Goal: Browse casually

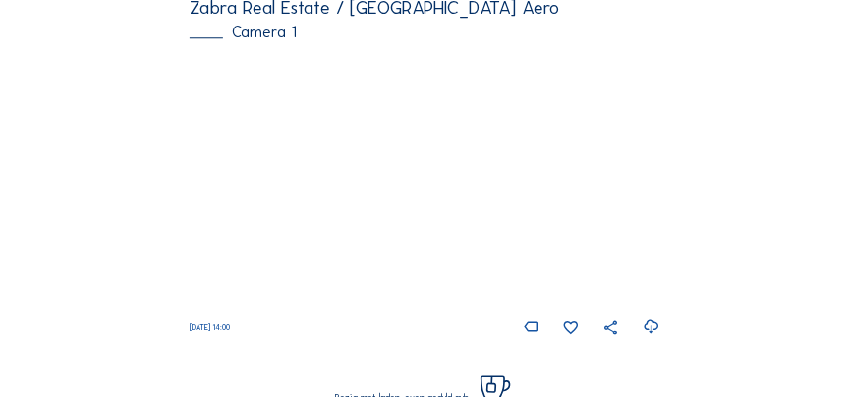
scroll to position [1339, 0]
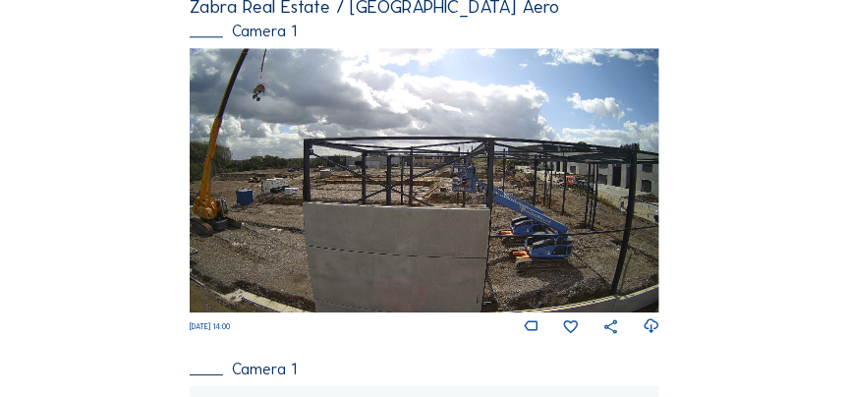
click at [376, 242] on img at bounding box center [425, 180] width 470 height 264
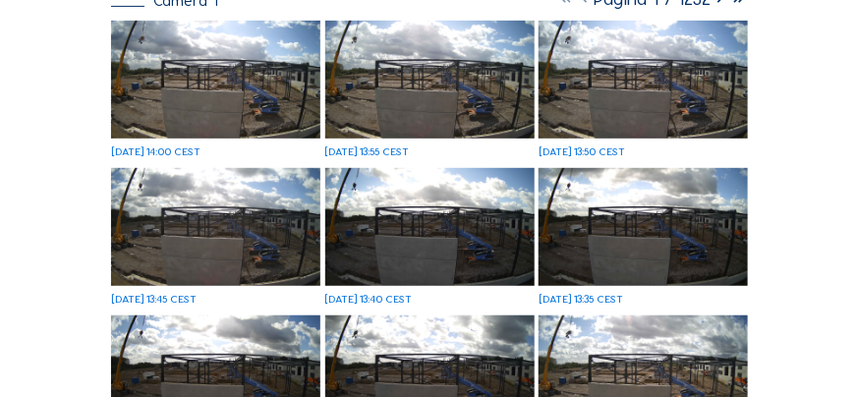
scroll to position [203, 0]
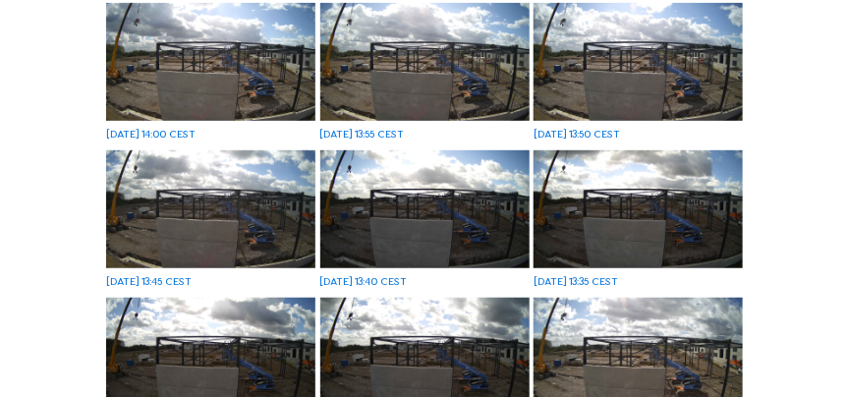
click at [223, 83] on img at bounding box center [210, 62] width 209 height 118
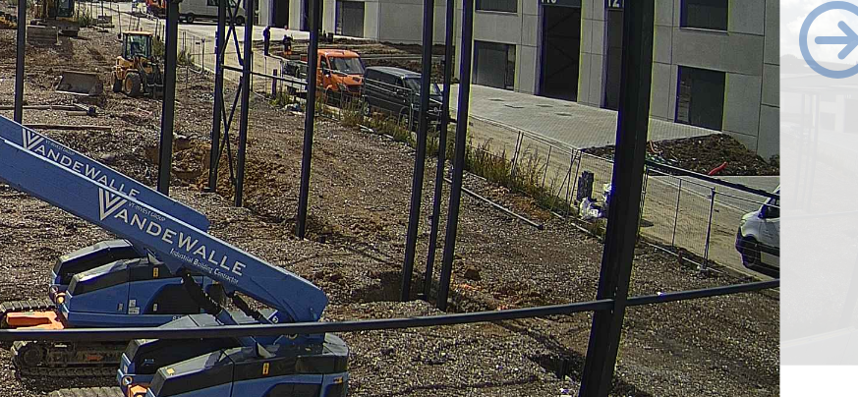
click at [650, 230] on img at bounding box center [428, 197] width 565 height 317
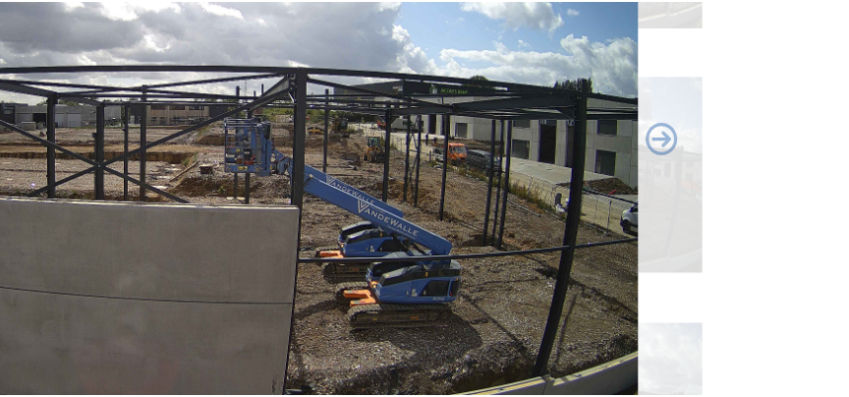
scroll to position [202, 0]
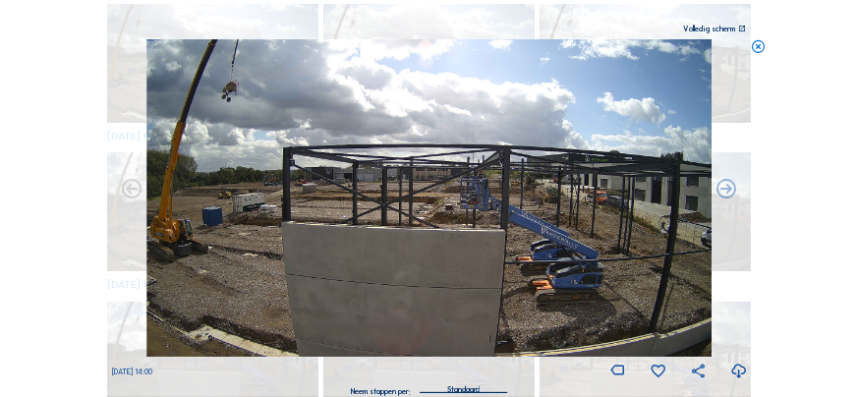
click at [765, 50] on icon at bounding box center [759, 47] width 16 height 16
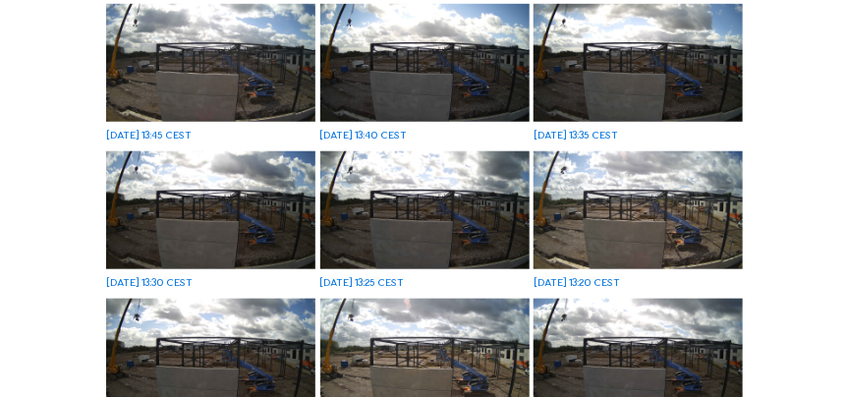
scroll to position [201, 0]
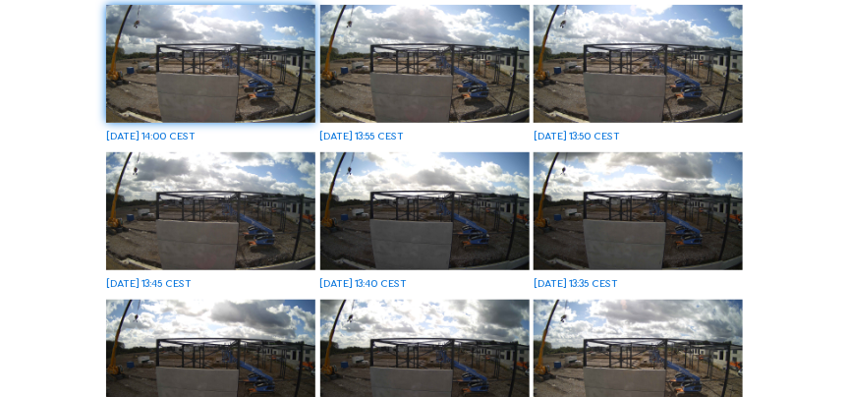
click at [257, 107] on img at bounding box center [210, 64] width 209 height 118
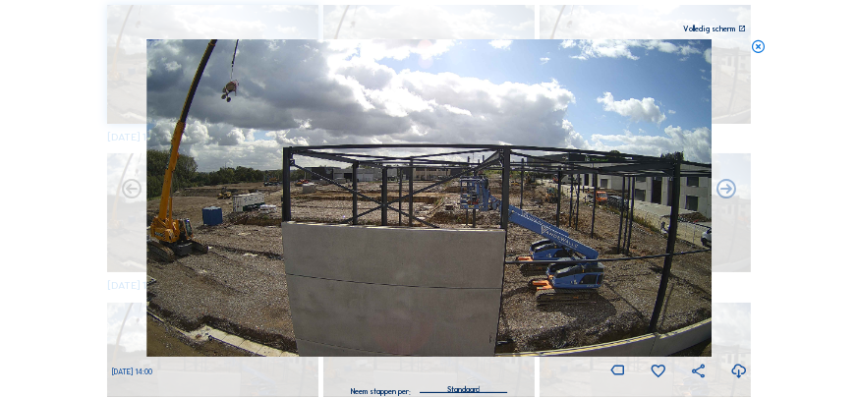
click at [764, 52] on icon at bounding box center [759, 47] width 16 height 16
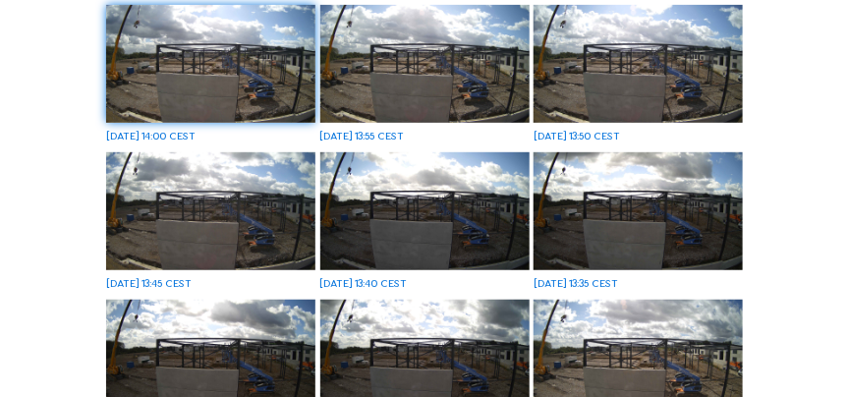
scroll to position [0, 0]
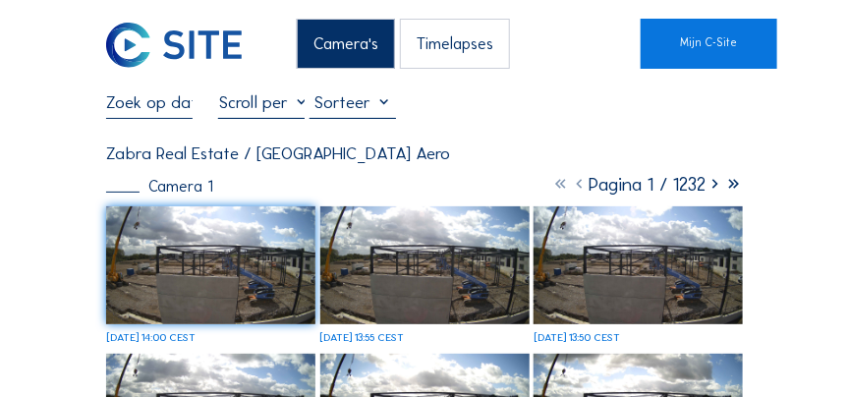
click at [160, 46] on img at bounding box center [174, 45] width 136 height 45
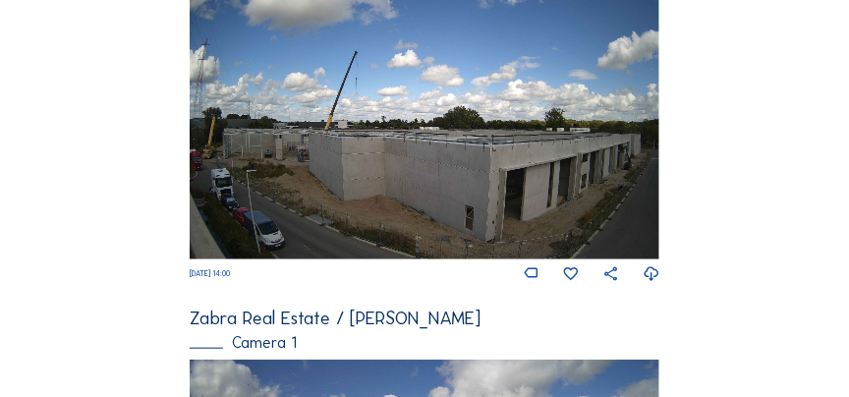
scroll to position [387, 0]
